Goal: Information Seeking & Learning: Find specific page/section

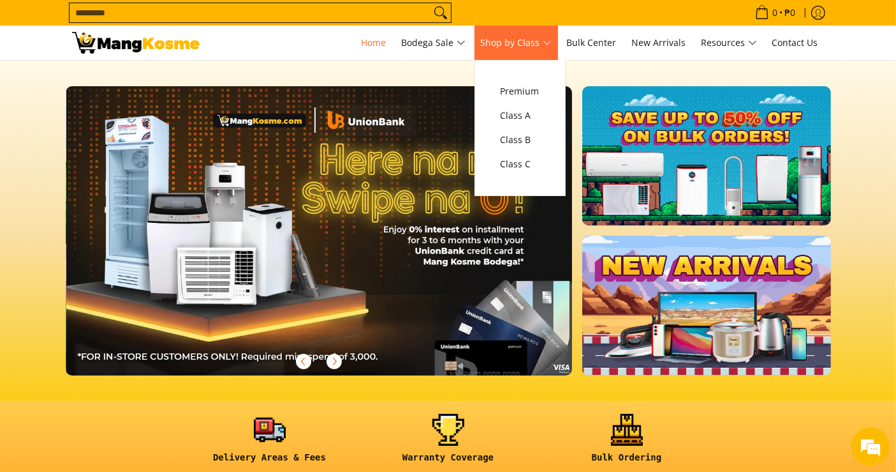
scroll to position [0, 507]
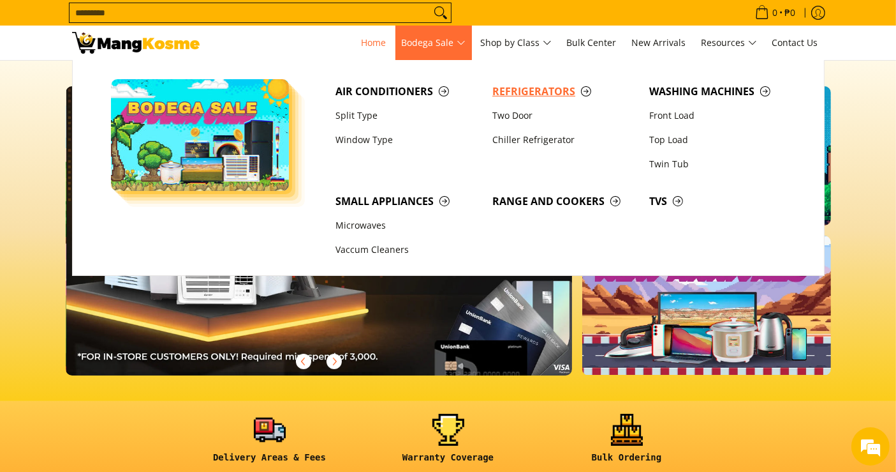
click at [500, 90] on span "Refrigerators" at bounding box center [565, 92] width 144 height 16
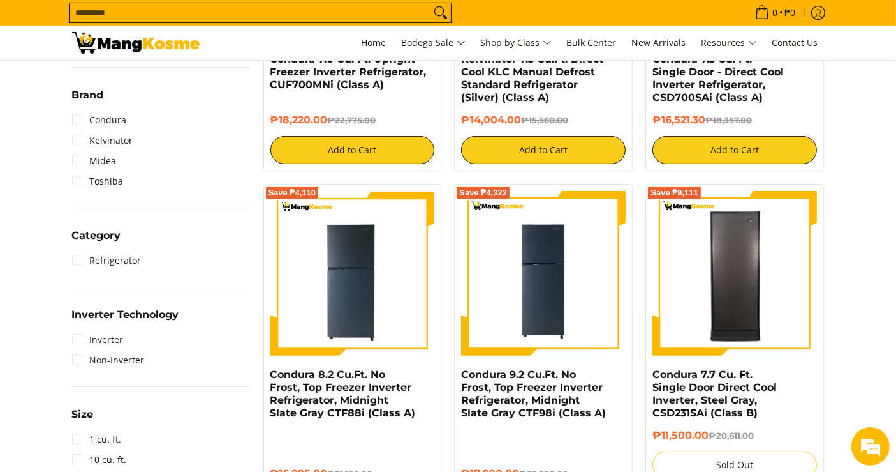
scroll to position [496, 0]
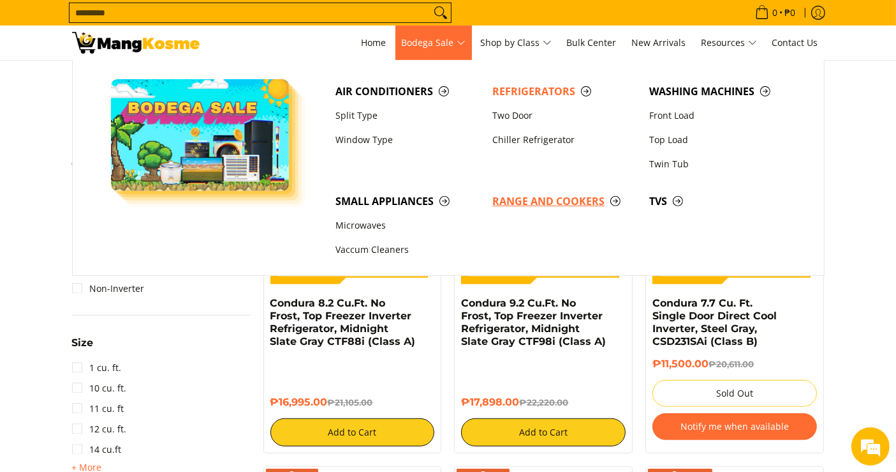
click at [535, 194] on span "Range and Cookers" at bounding box center [565, 201] width 144 height 16
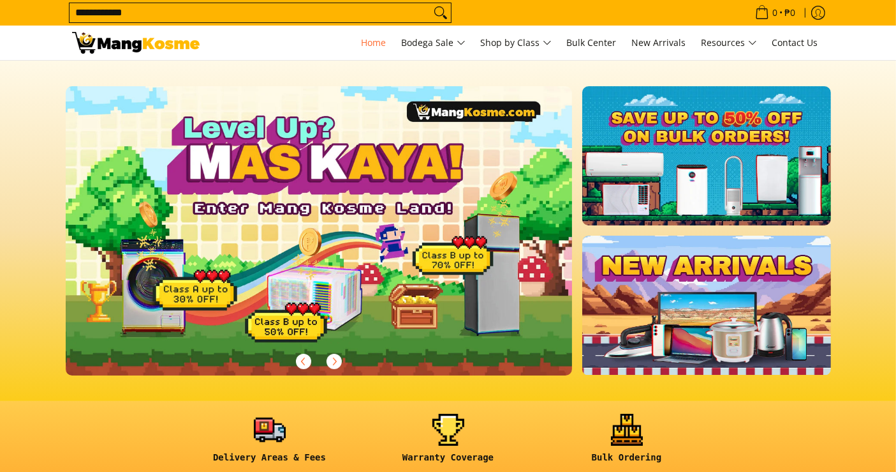
type input "**********"
click at [436, 19] on icon "Search" at bounding box center [441, 12] width 20 height 19
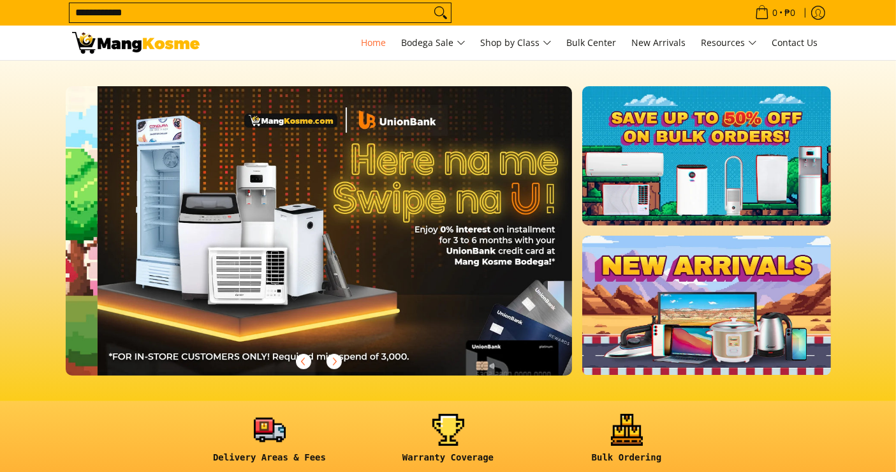
scroll to position [0, 507]
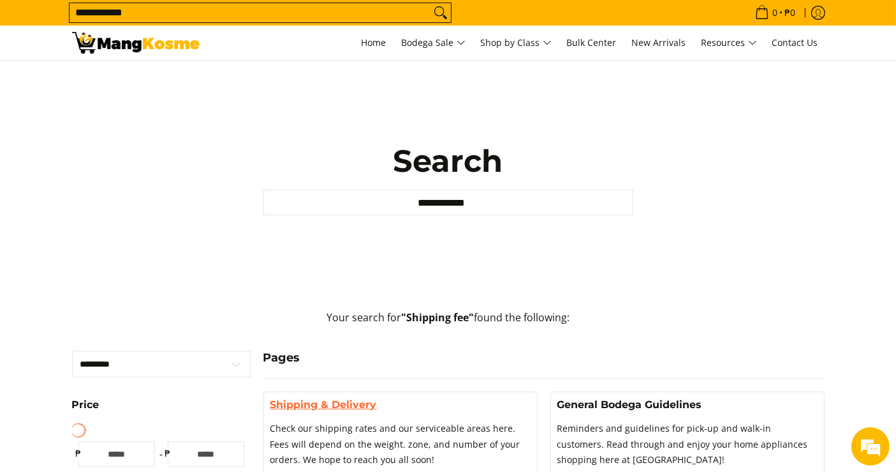
click at [355, 401] on link "Shipping & Delivery" at bounding box center [324, 404] width 107 height 12
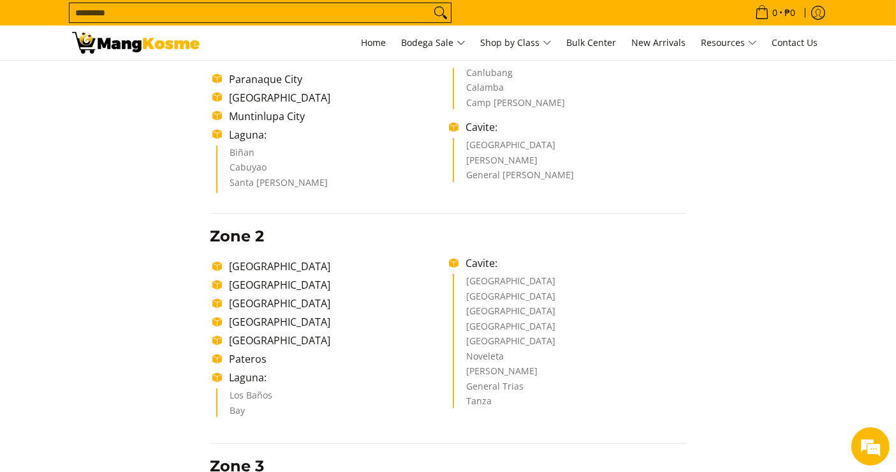
scroll to position [288, 0]
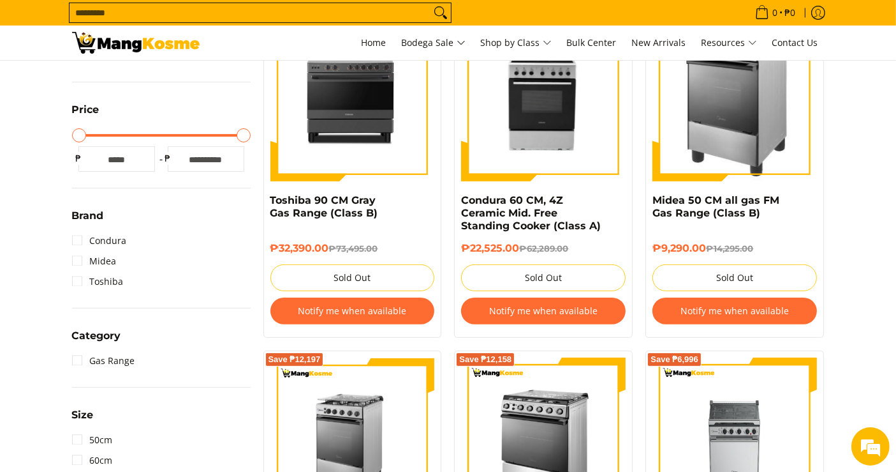
scroll to position [567, 0]
